Goal: Information Seeking & Learning: Learn about a topic

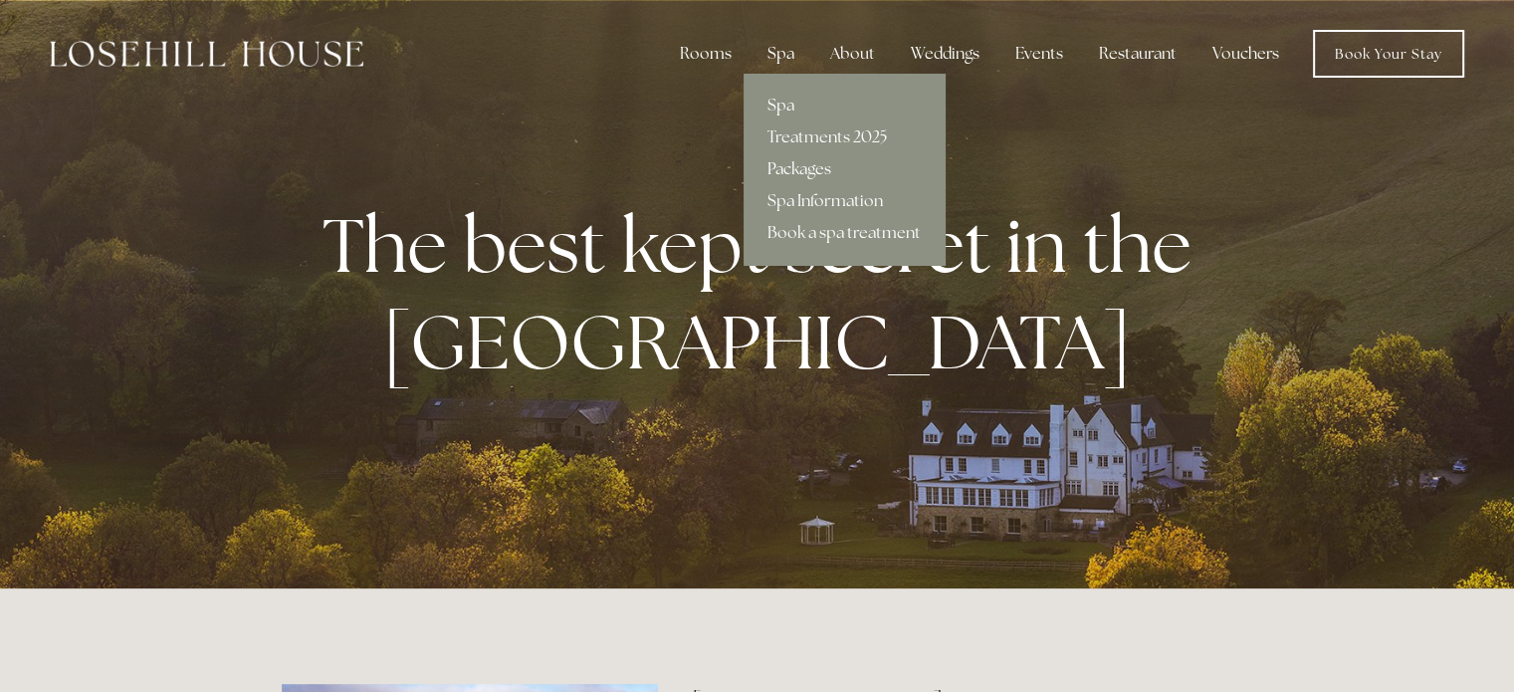
click at [777, 164] on link "Packages" at bounding box center [844, 169] width 201 height 32
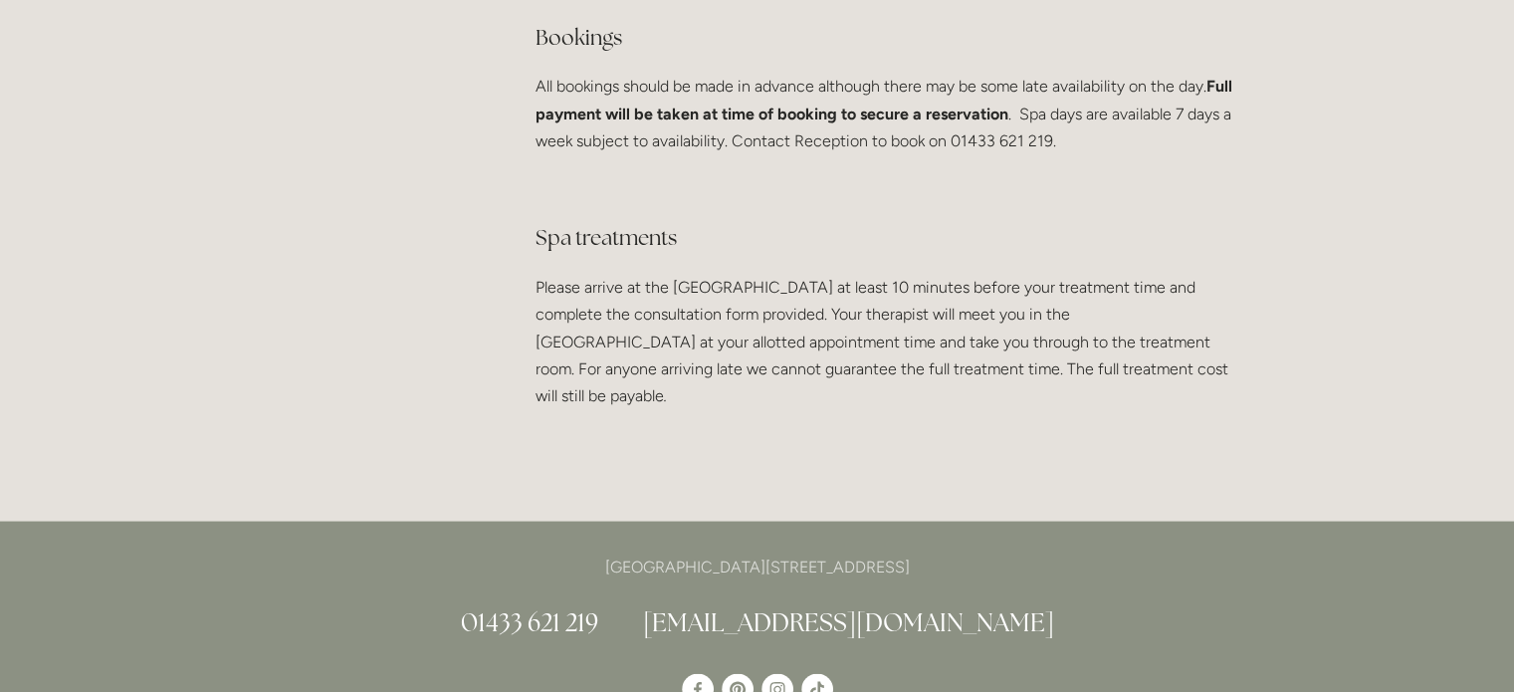
scroll to position [3882, 0]
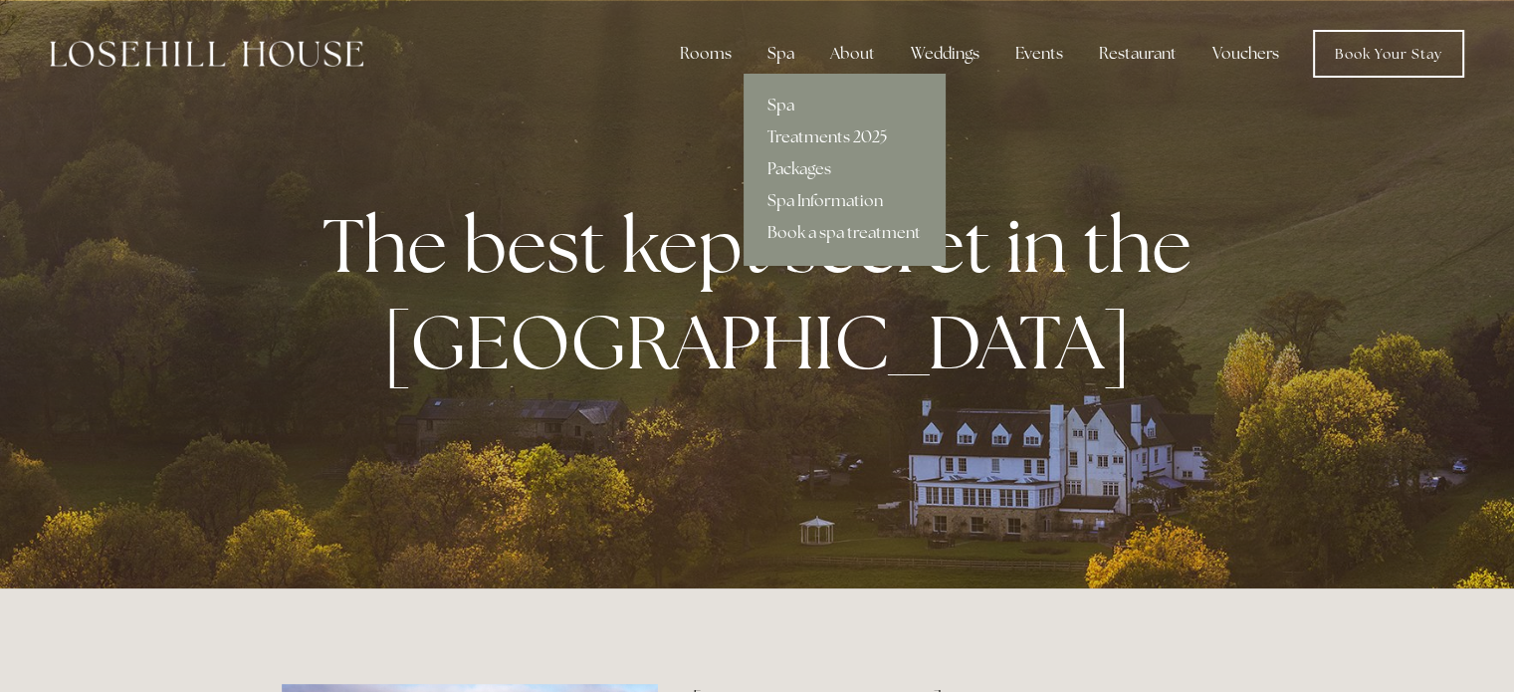
click at [799, 143] on link "Treatments 2025" at bounding box center [844, 137] width 201 height 32
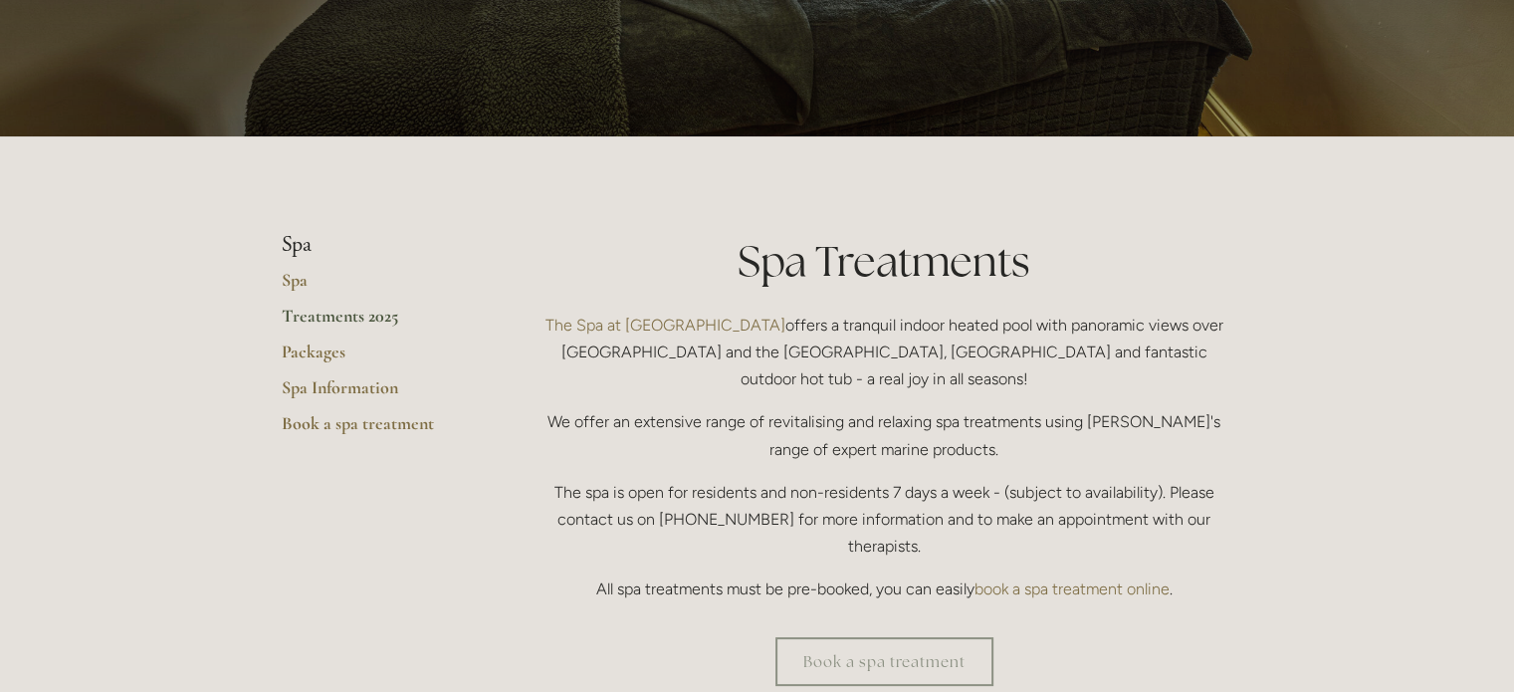
scroll to position [299, 0]
